Goal: Find specific page/section: Find specific page/section

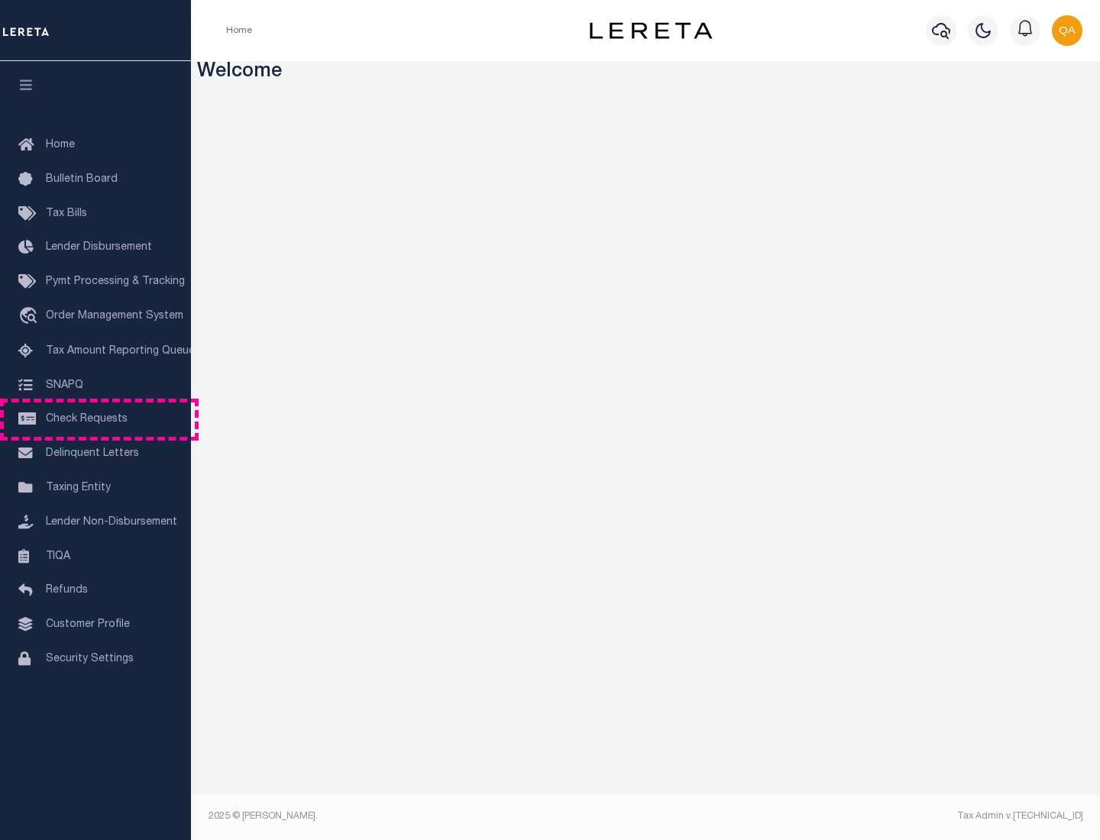
click at [95, 419] on span "Check Requests" at bounding box center [87, 419] width 82 height 11
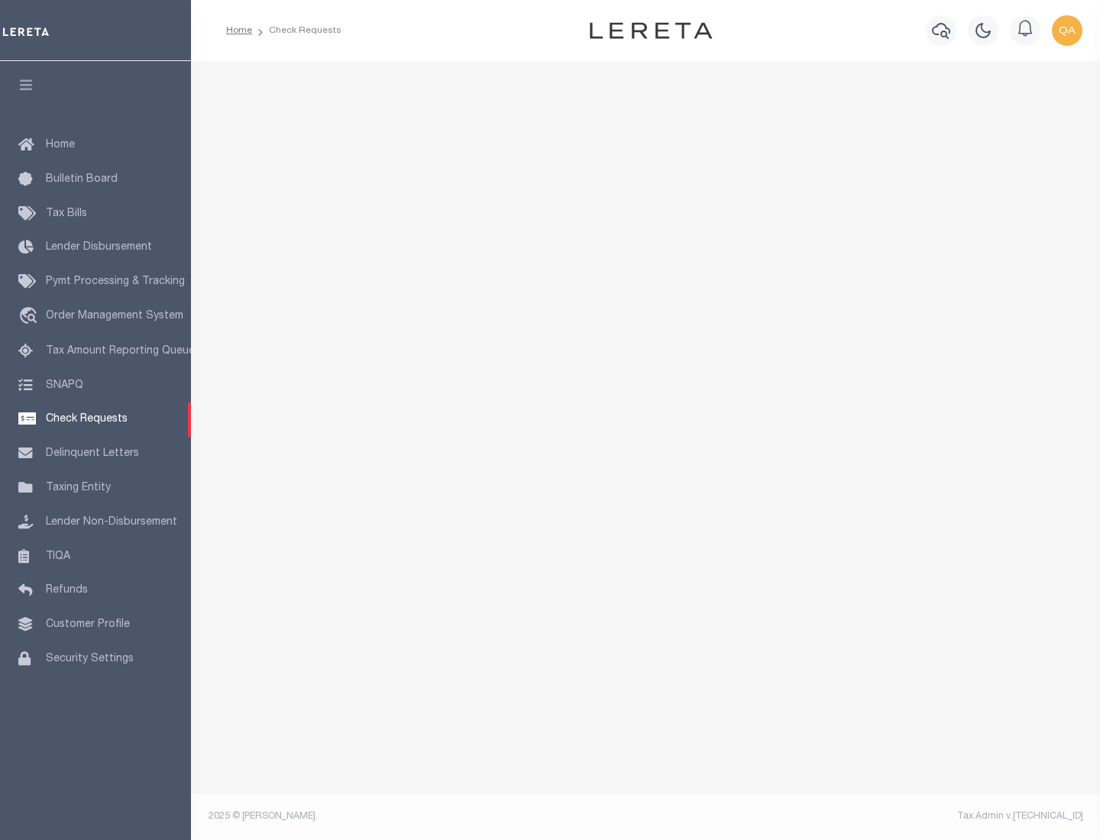
select select "50"
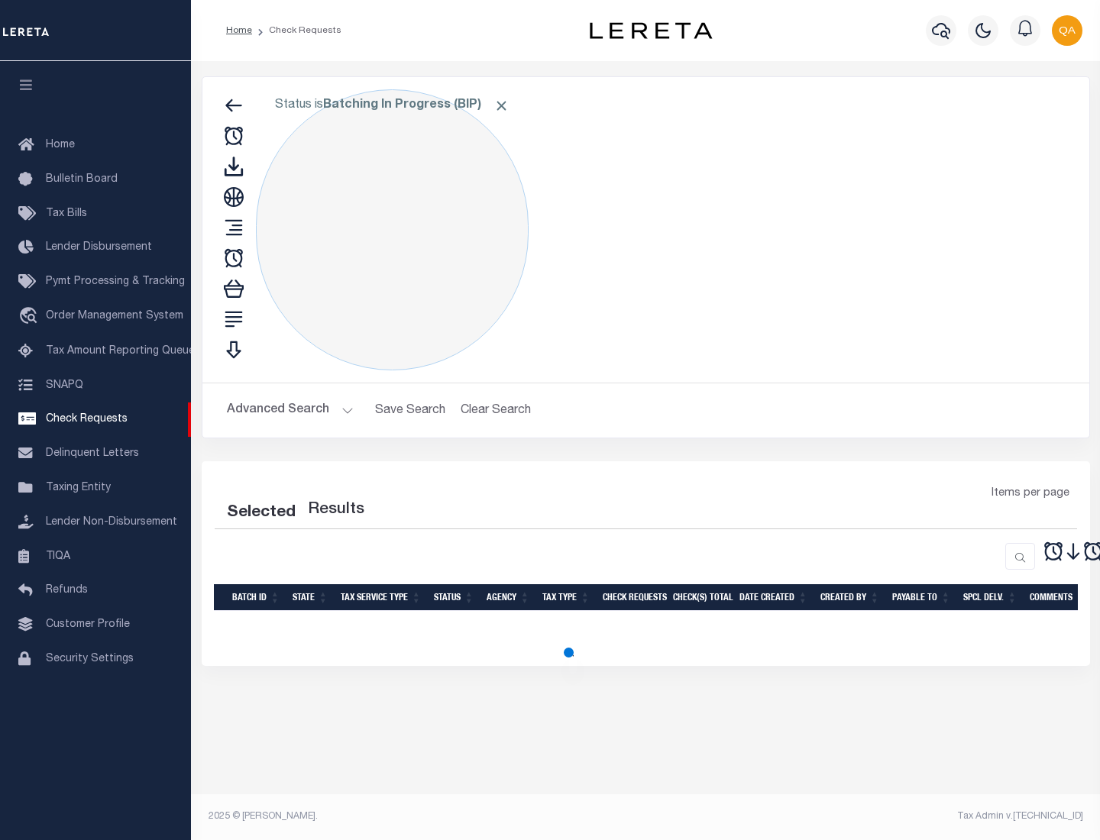
select select "50"
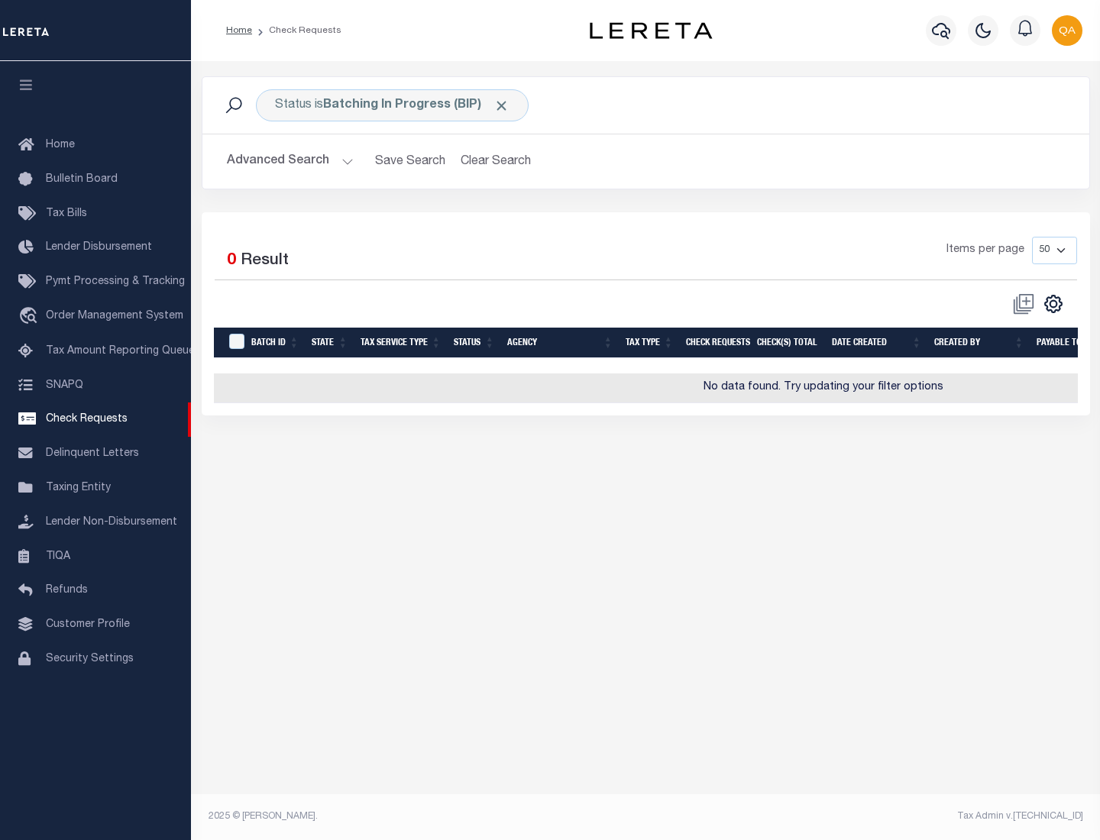
click at [502, 105] on span "Click to Remove" at bounding box center [501, 106] width 16 height 16
